Goal: Task Accomplishment & Management: Manage account settings

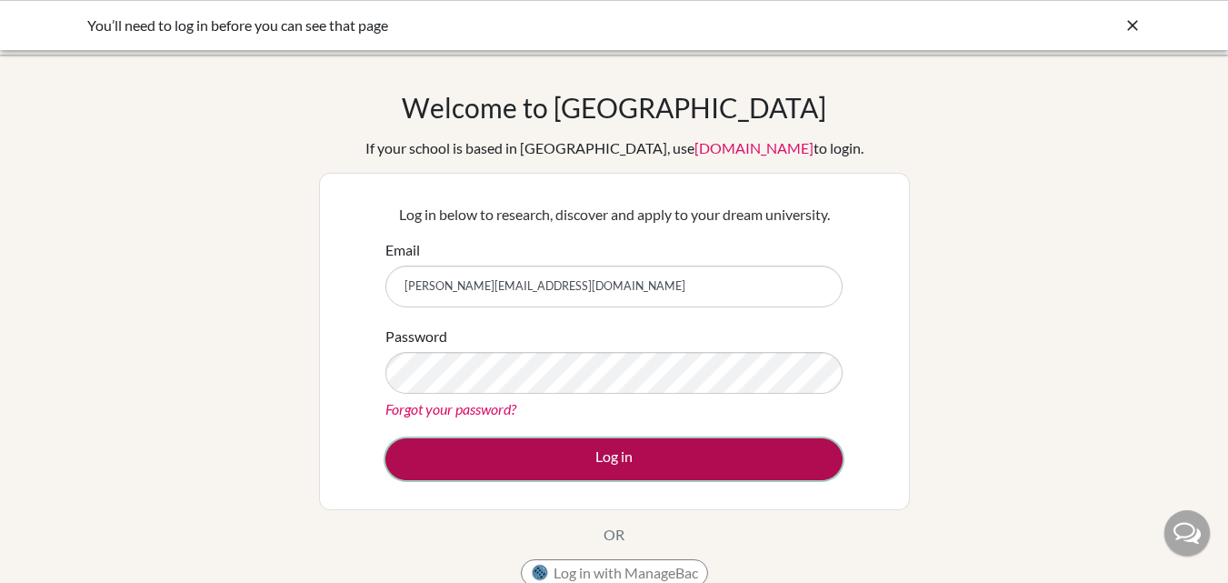
click at [591, 462] on button "Log in" at bounding box center [613, 459] width 457 height 42
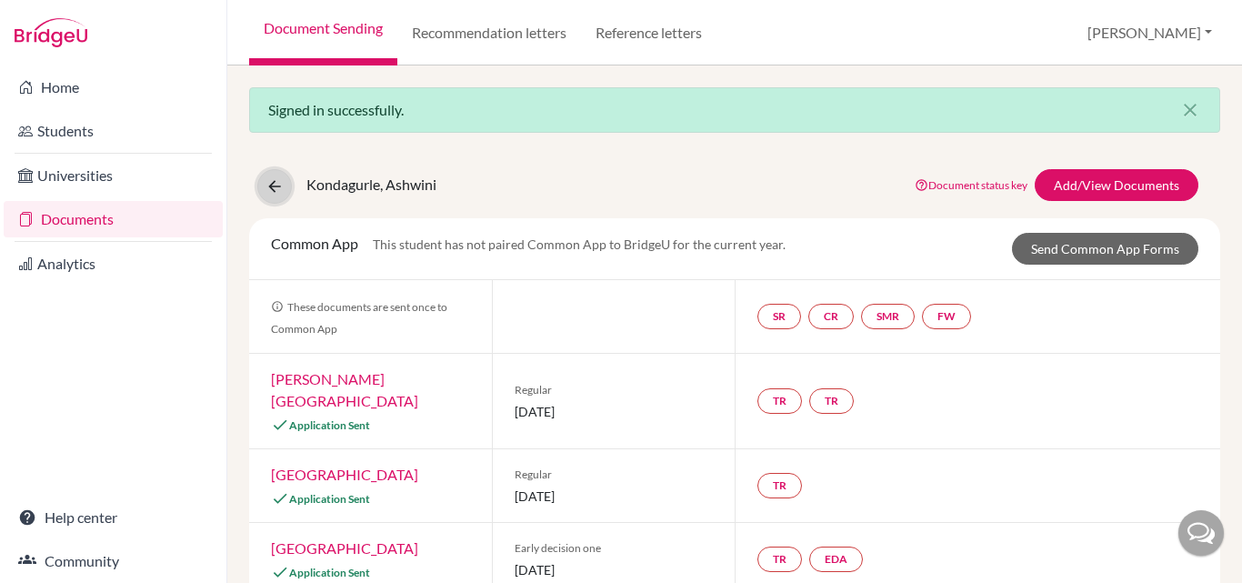
click at [272, 179] on icon at bounding box center [274, 186] width 18 height 18
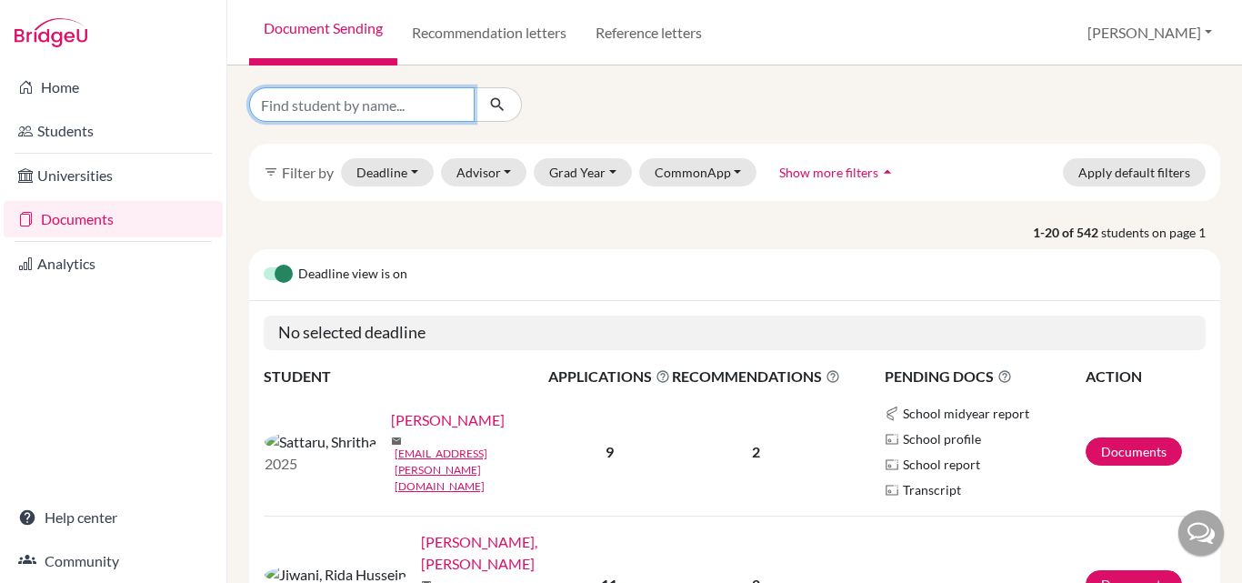
click at [401, 110] on input "Find student by name..." at bounding box center [361, 104] width 225 height 35
type input "Janyush"
click button "submit" at bounding box center [498, 104] width 48 height 35
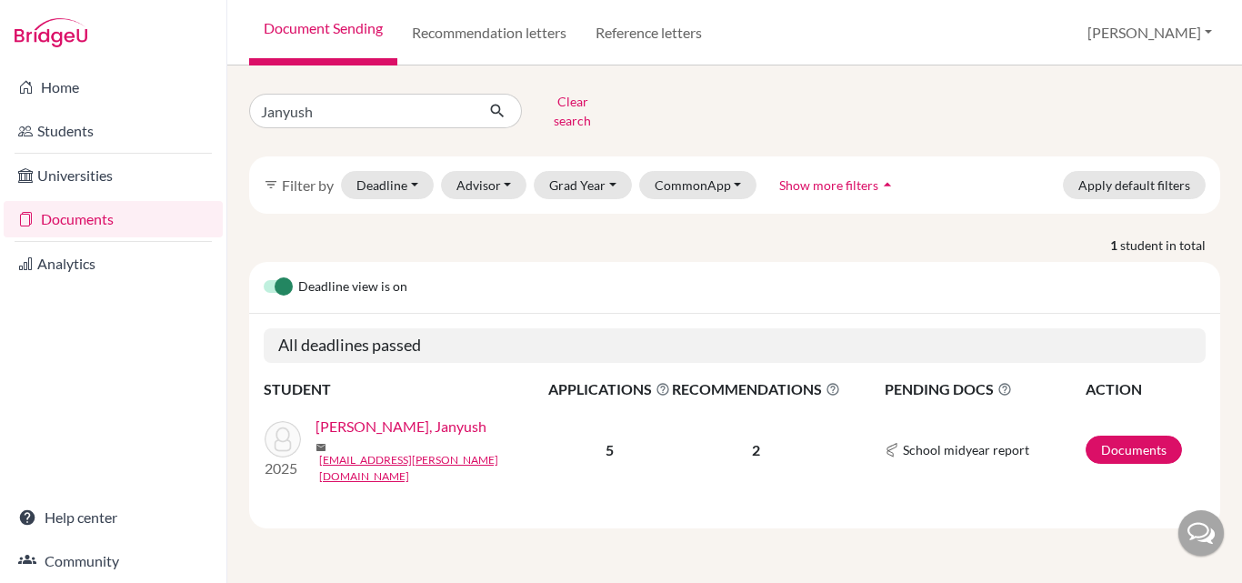
click at [411, 422] on link "[PERSON_NAME], Janyush" at bounding box center [400, 426] width 171 height 22
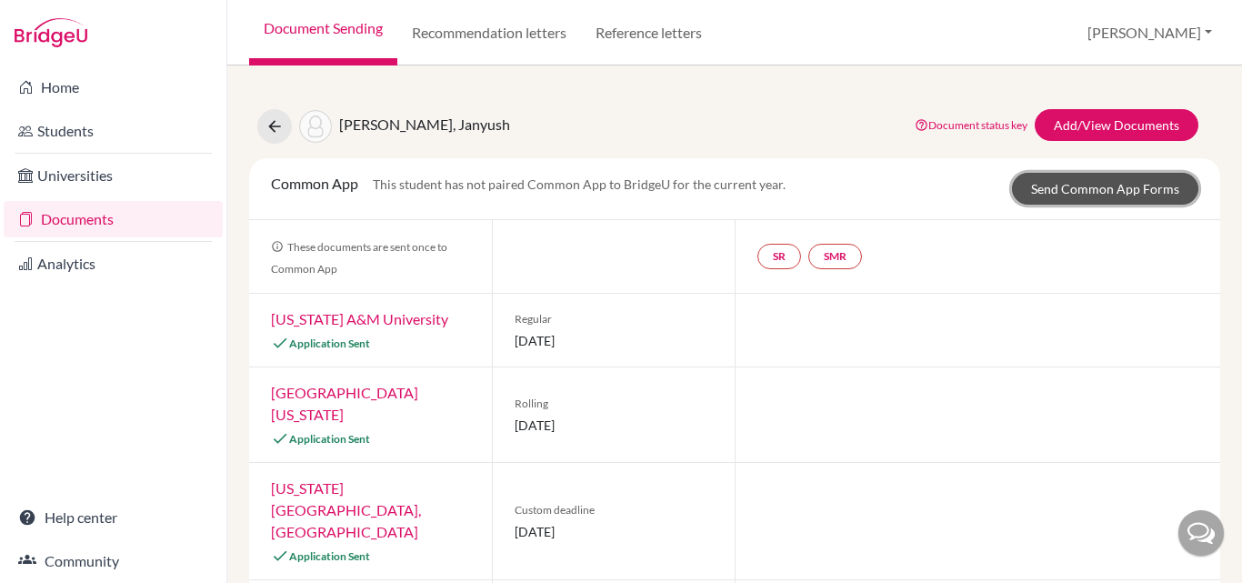
click at [1061, 185] on link "Send Common App Forms" at bounding box center [1105, 189] width 186 height 32
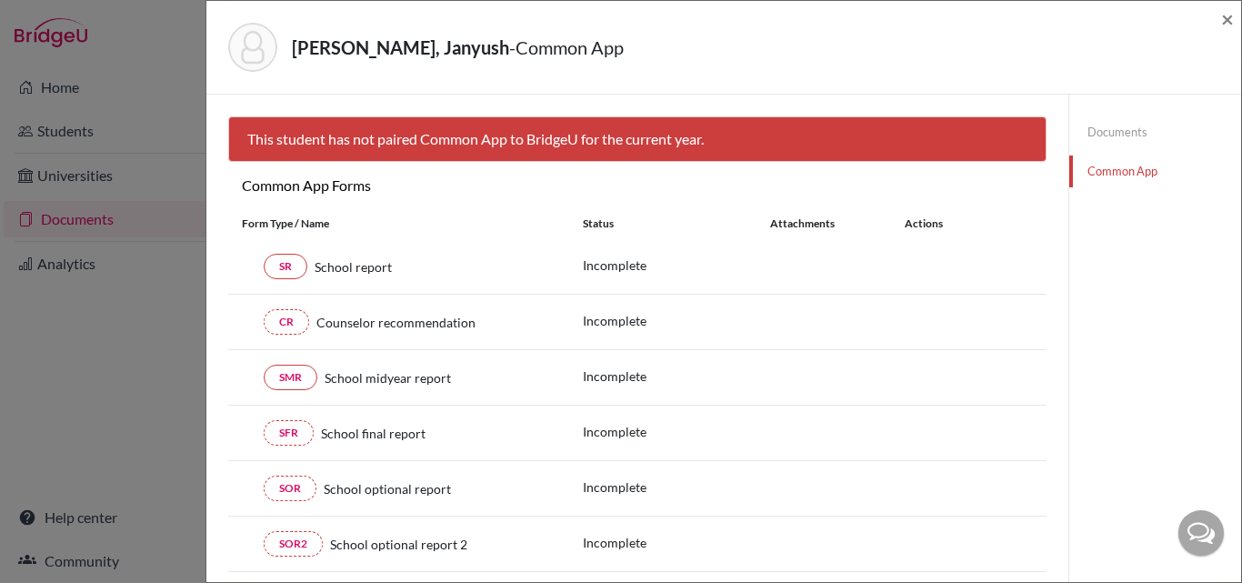
click at [1088, 124] on link "Documents" at bounding box center [1155, 132] width 172 height 32
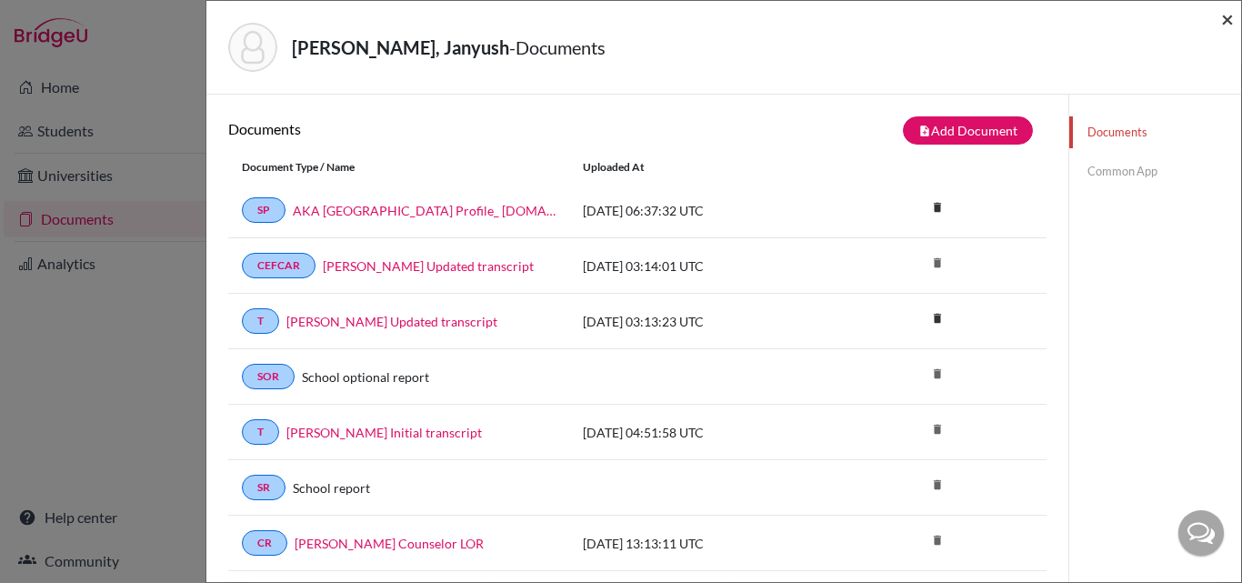
click at [1229, 23] on span "×" at bounding box center [1227, 18] width 13 height 26
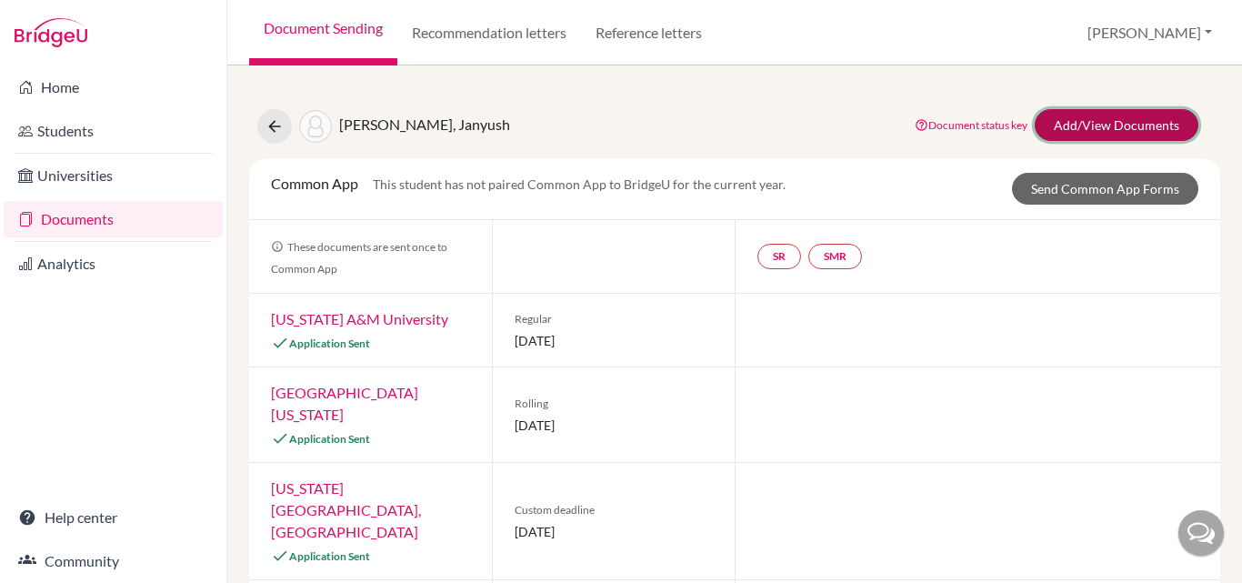
click at [1090, 122] on link "Add/View Documents" at bounding box center [1117, 125] width 164 height 32
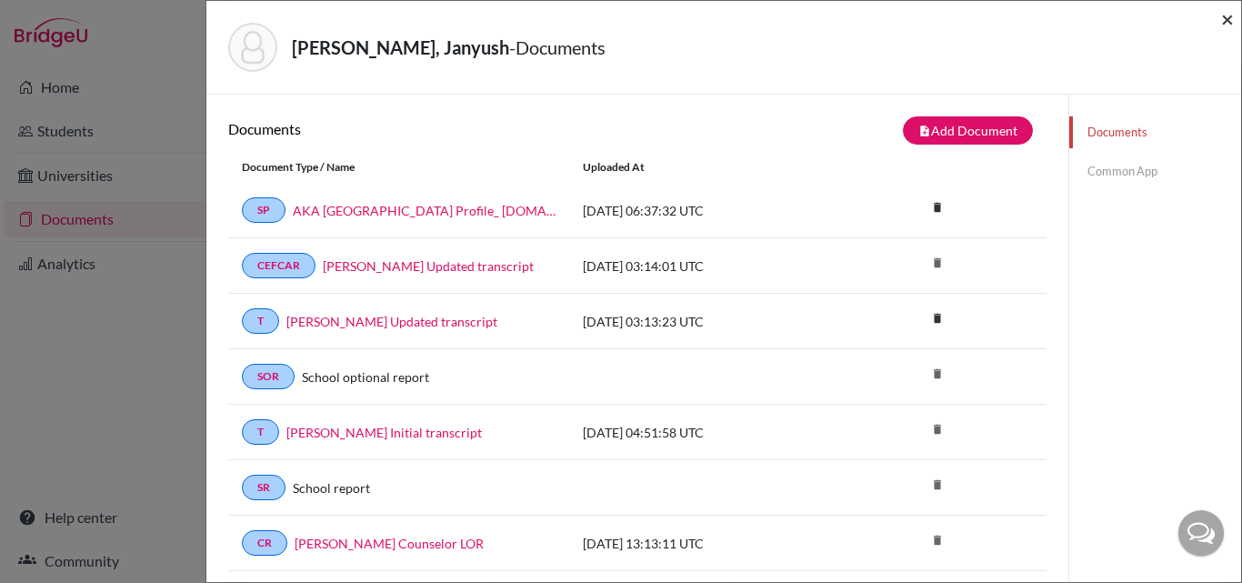
click at [1227, 20] on span "×" at bounding box center [1227, 18] width 13 height 26
